Goal: Task Accomplishment & Management: Use online tool/utility

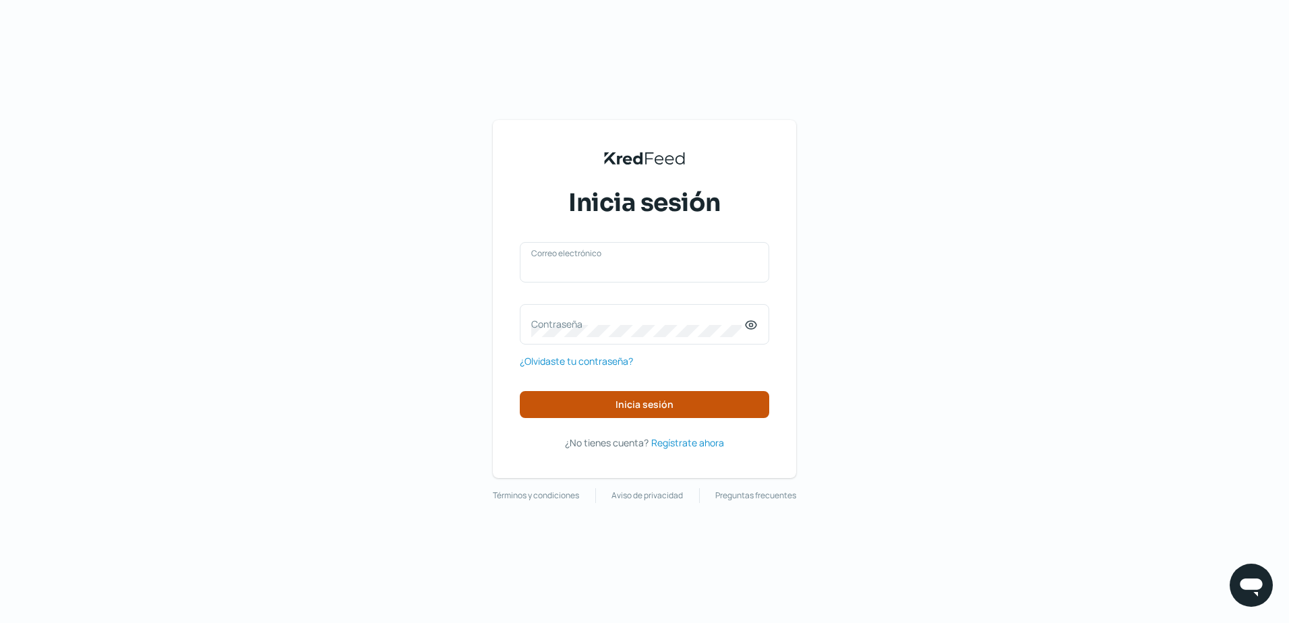
type input "[EMAIL_ADDRESS][DOMAIN_NAME]"
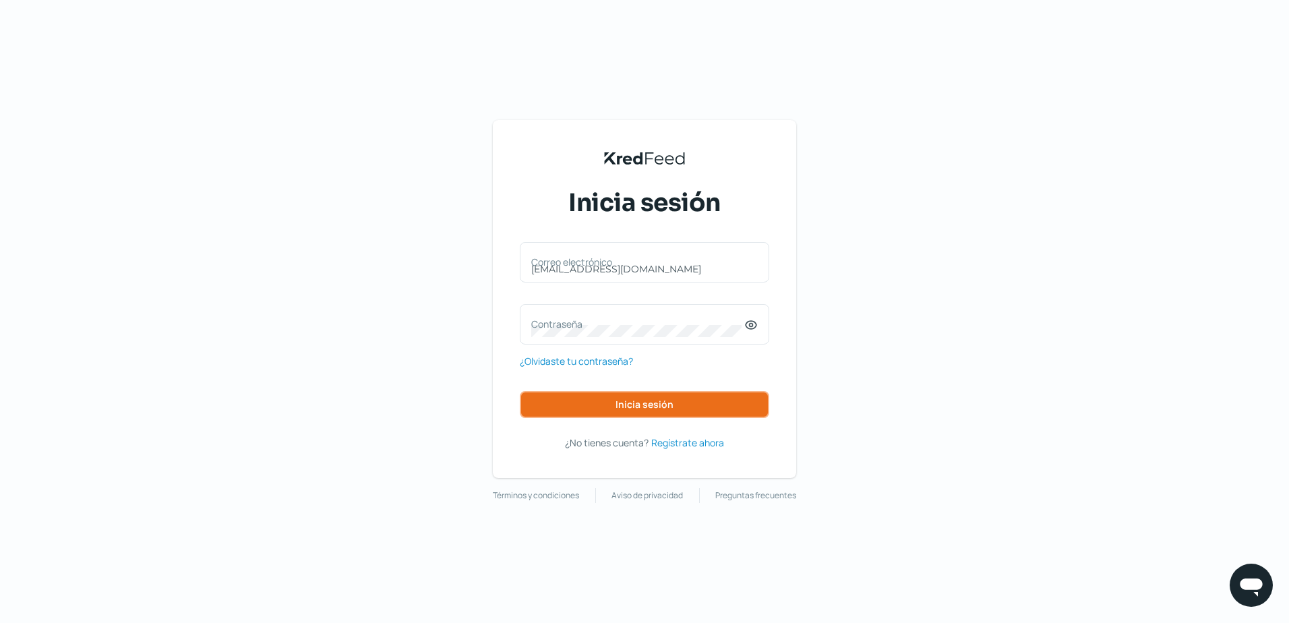
click at [570, 402] on button "Inicia sesión" at bounding box center [644, 404] width 249 height 27
click at [568, 404] on button "Inicia sesión" at bounding box center [644, 404] width 249 height 27
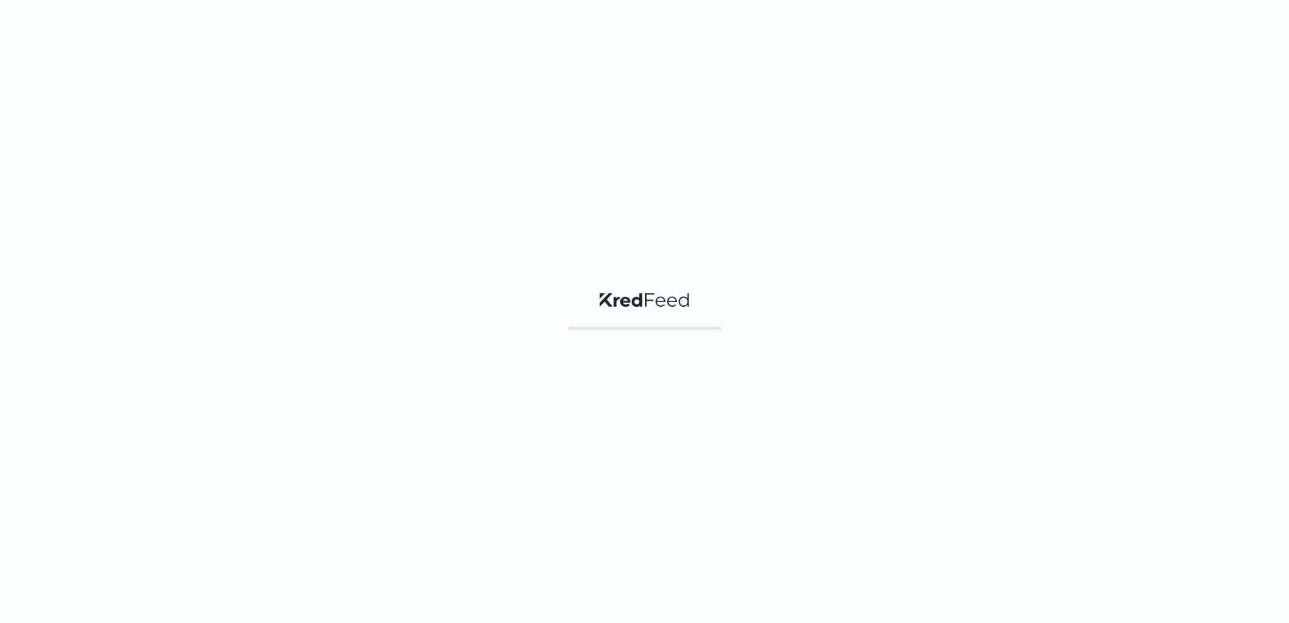
click at [568, 404] on div "KredFeed's Black Logo" at bounding box center [644, 311] width 1289 height 623
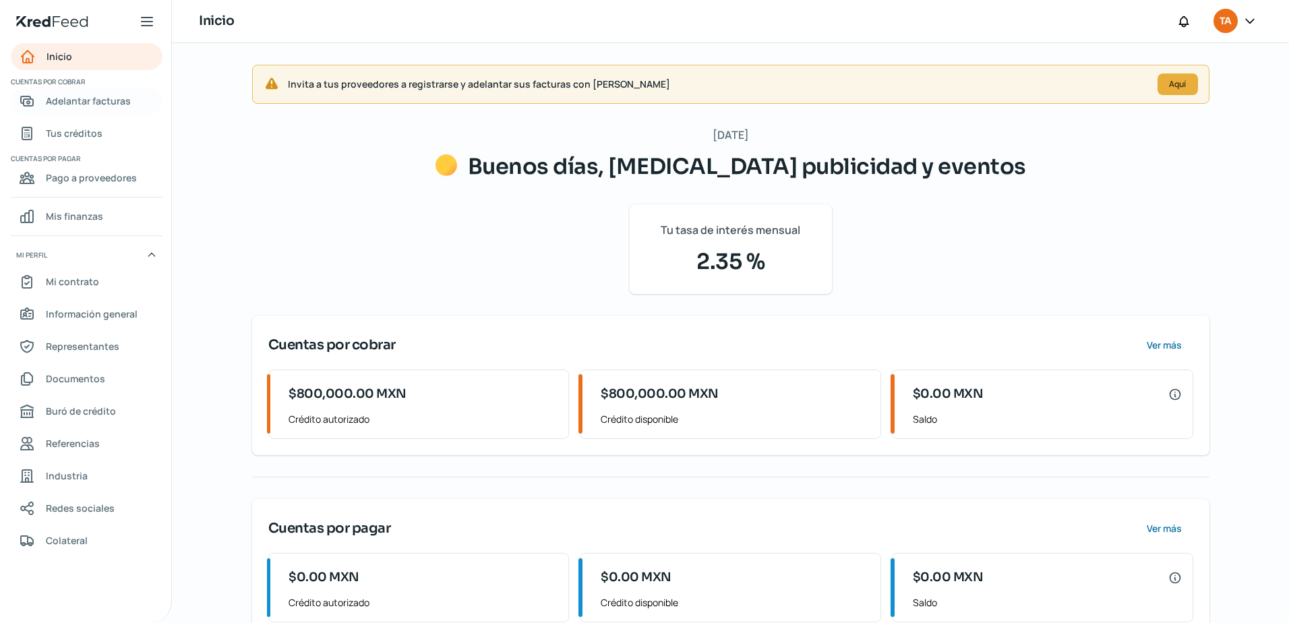
click at [61, 100] on span "Adelantar facturas" at bounding box center [88, 100] width 85 height 17
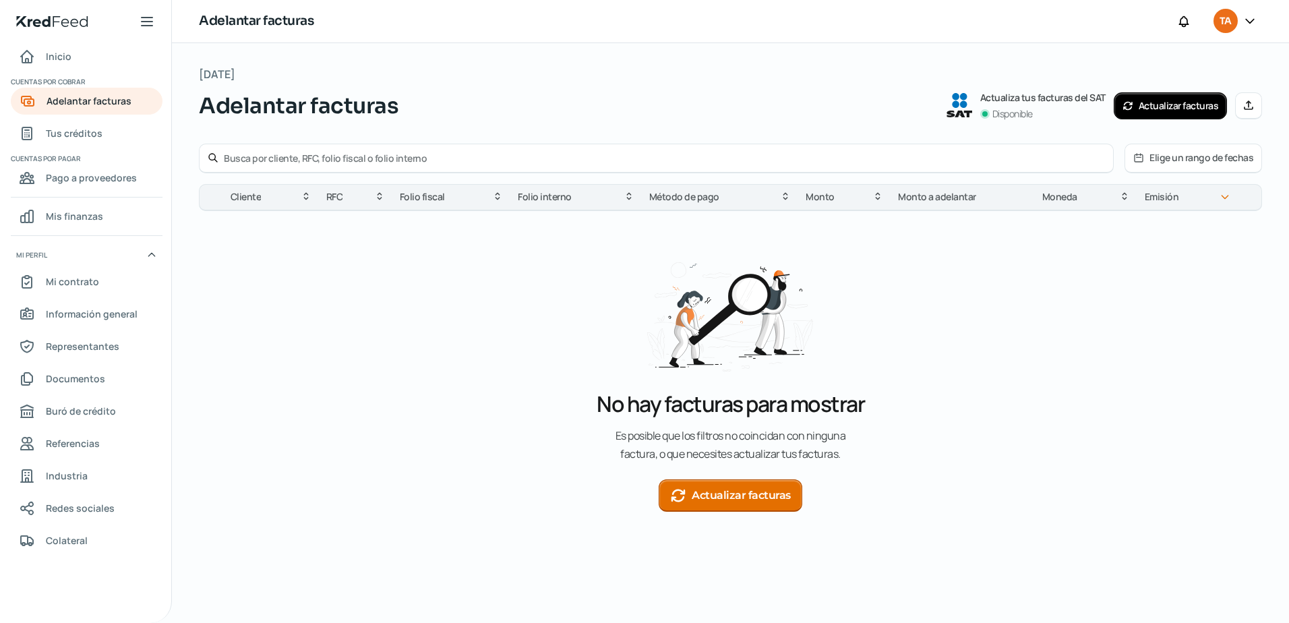
click at [699, 491] on button "Actualizar facturas" at bounding box center [731, 495] width 144 height 32
